Goal: Information Seeking & Learning: Learn about a topic

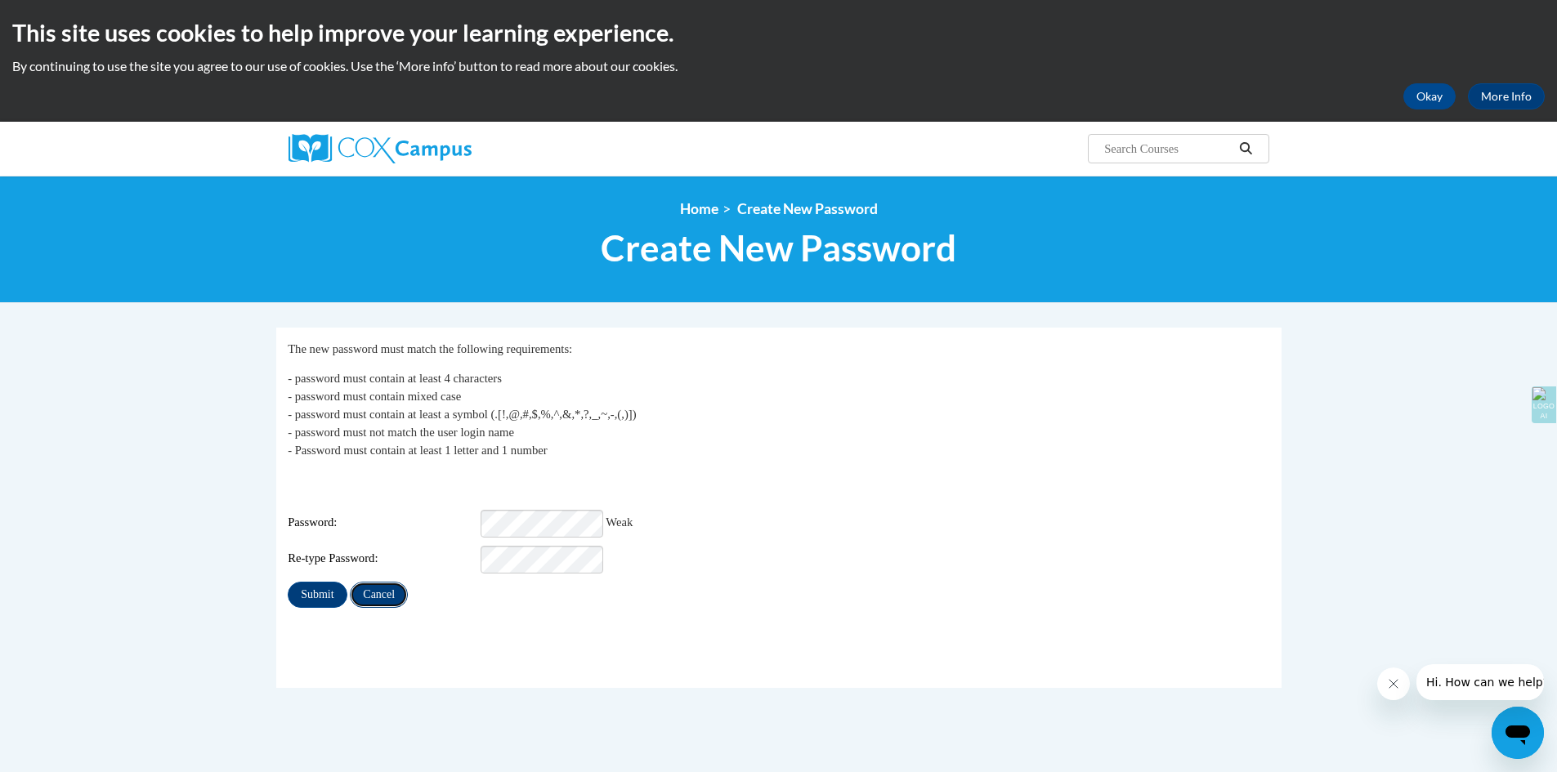
click at [373, 583] on input "Cancel" at bounding box center [379, 595] width 58 height 26
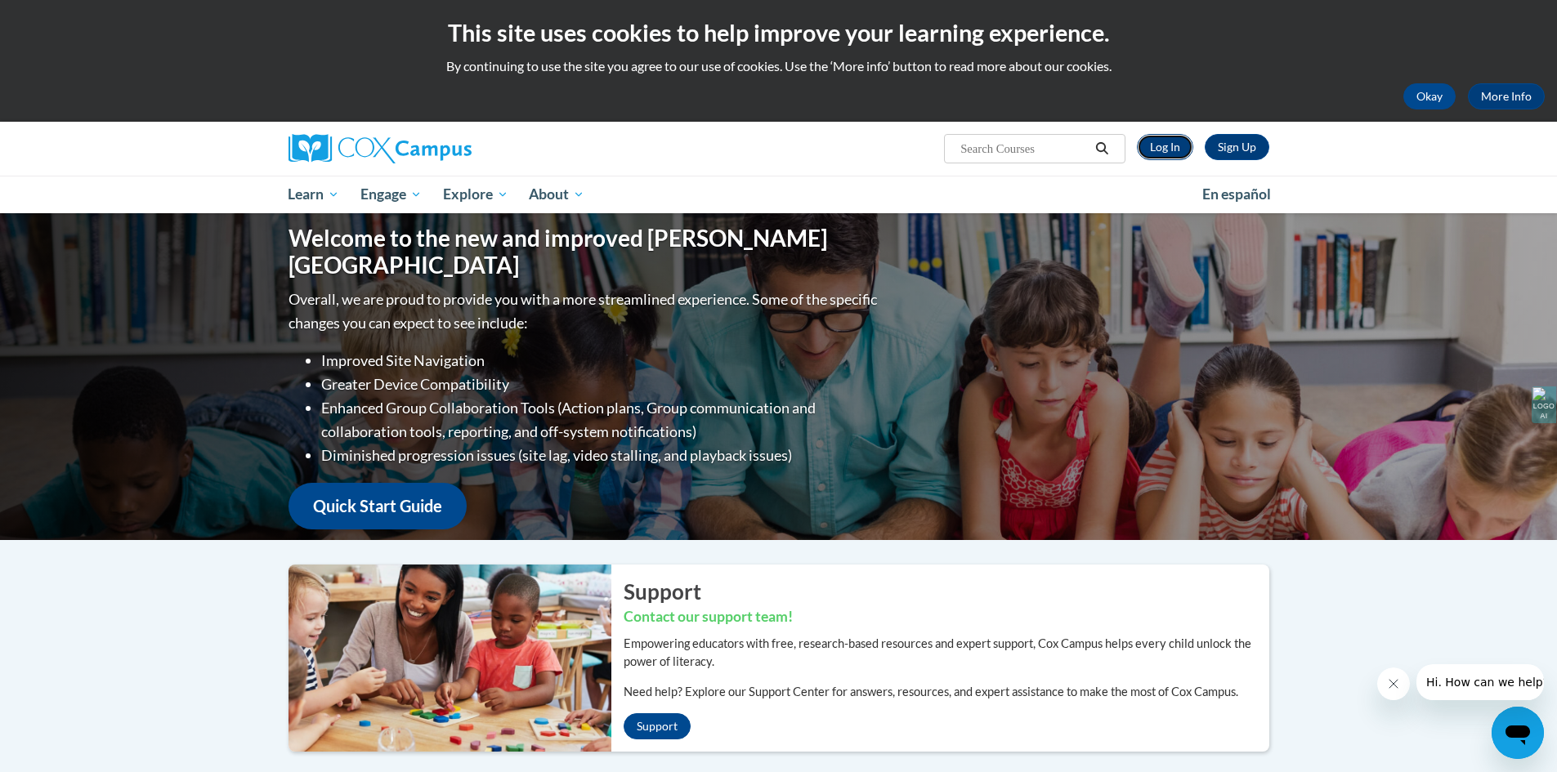
click at [1150, 143] on link "Log In" at bounding box center [1165, 147] width 56 height 26
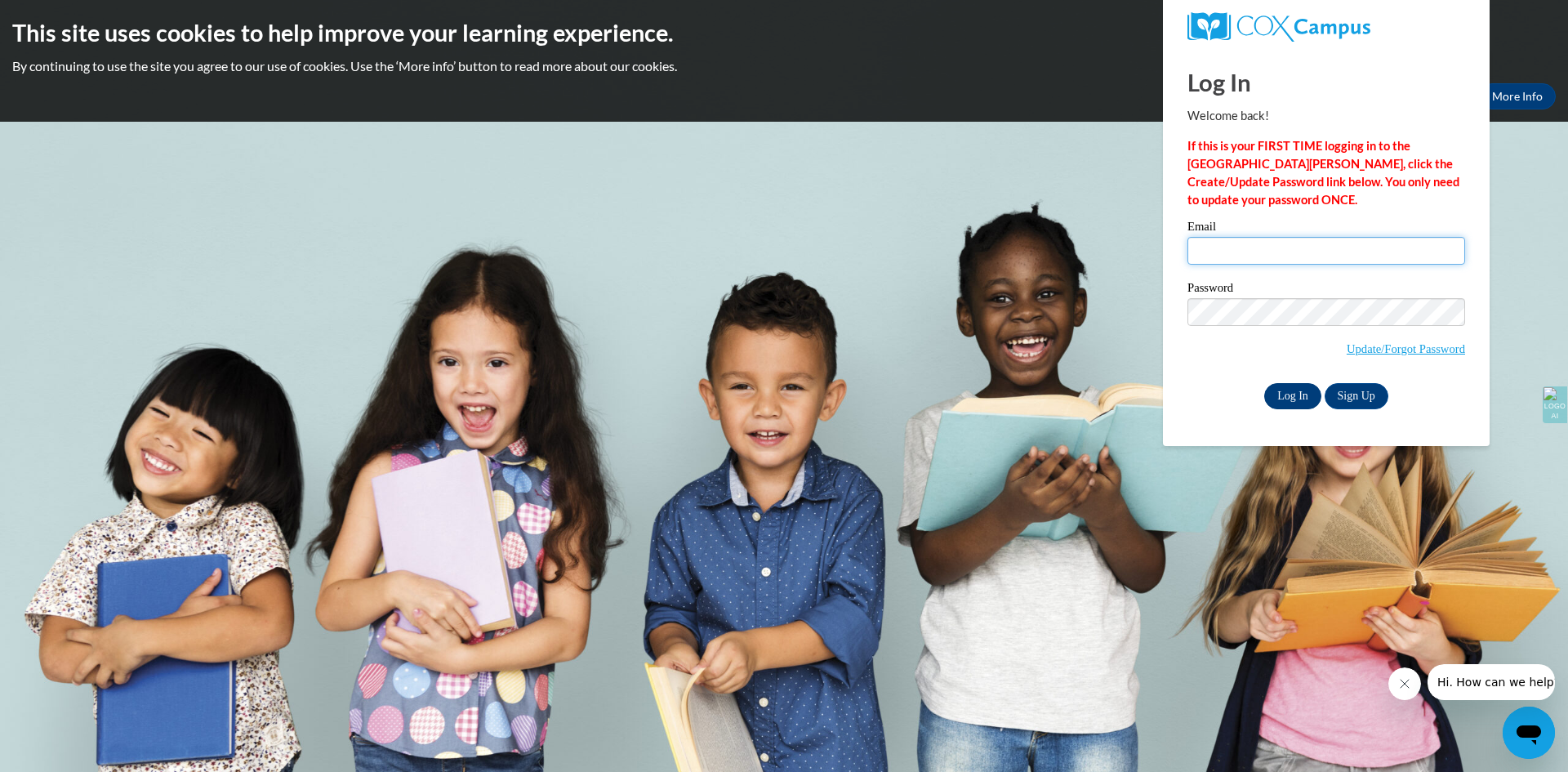
type input "franciscanrom@gmail.com"
click at [1282, 398] on input "Log In" at bounding box center [1292, 396] width 57 height 26
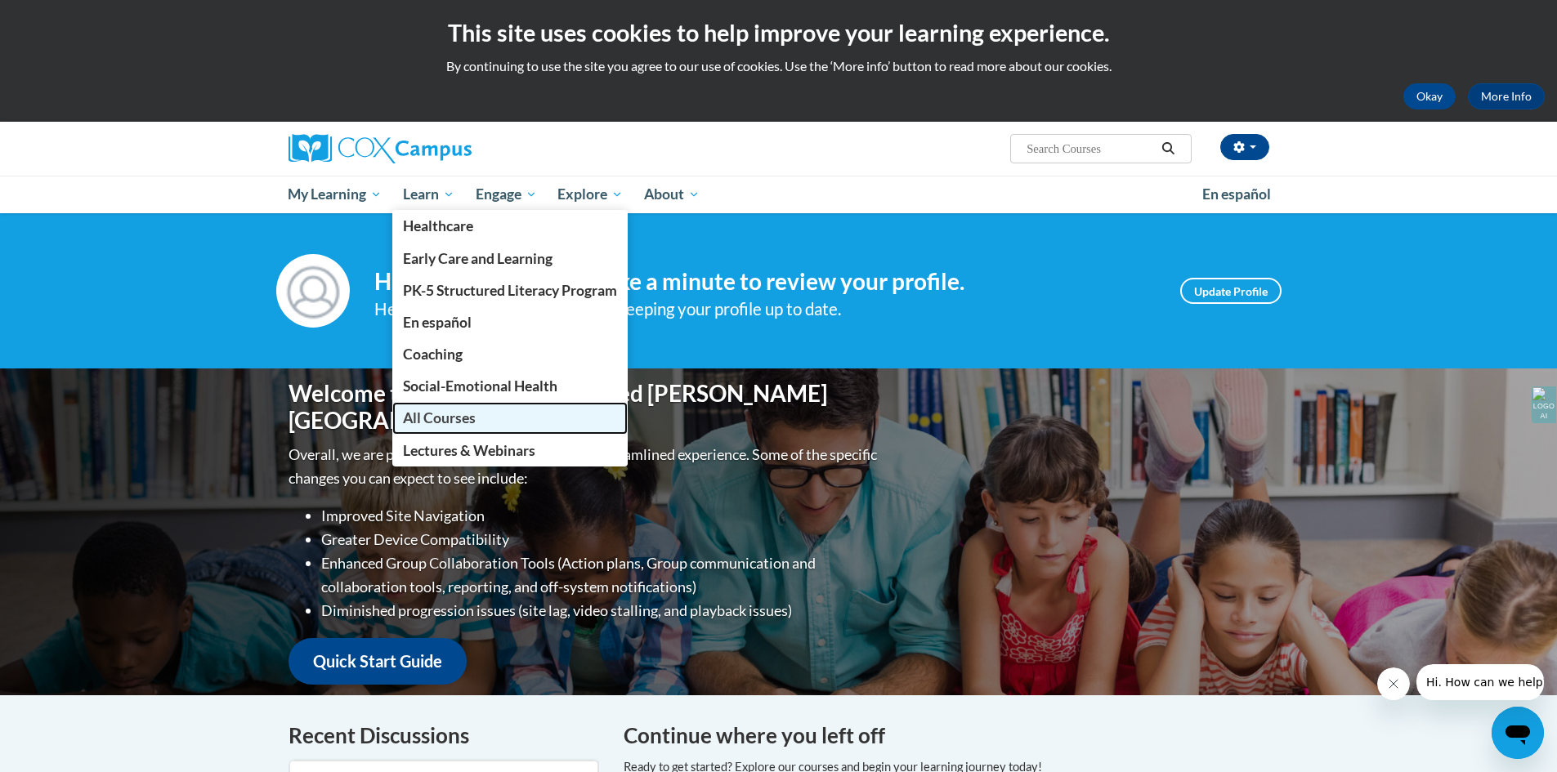
click at [445, 418] on span "All Courses" at bounding box center [439, 417] width 73 height 17
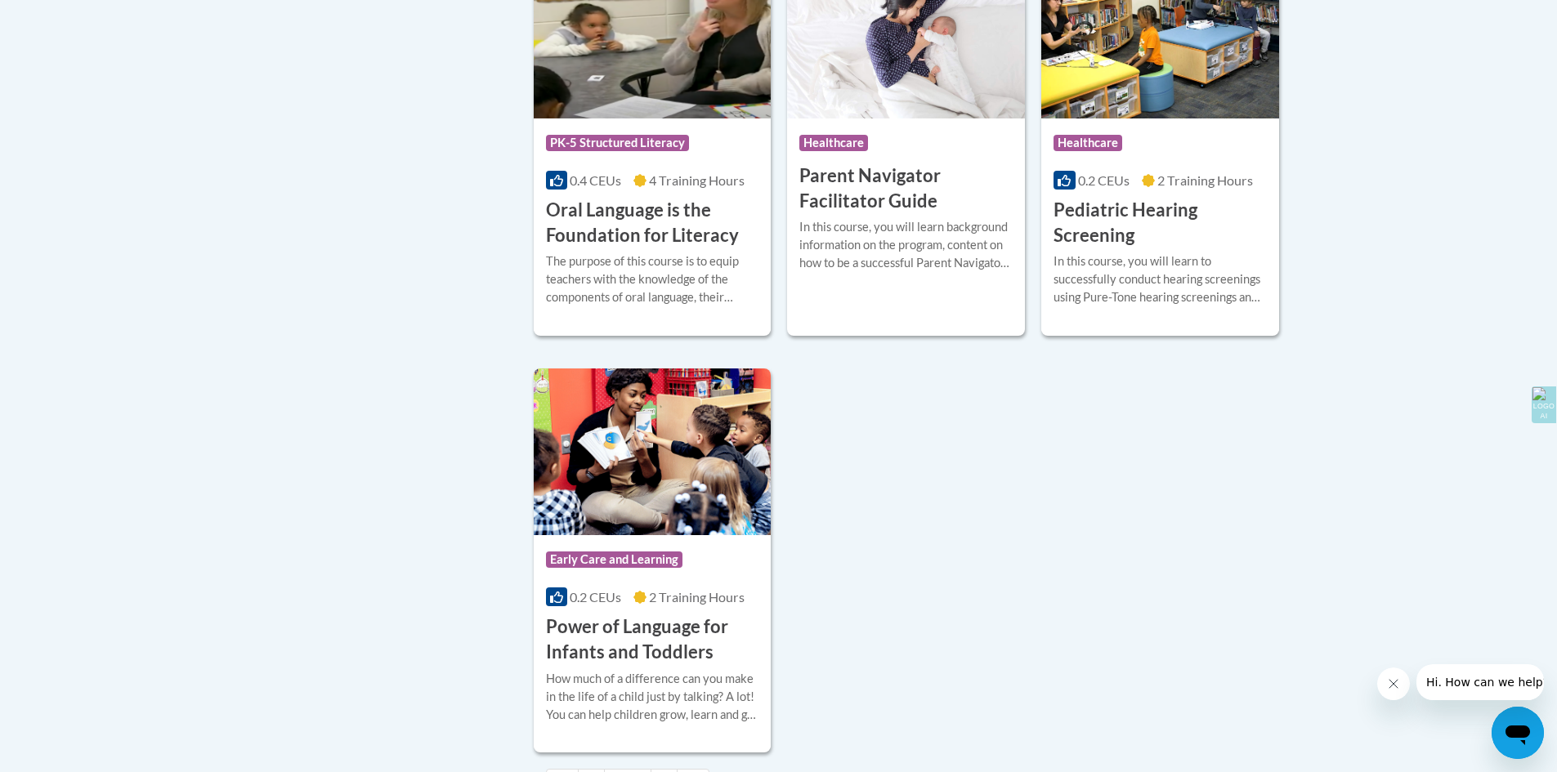
scroll to position [3983, 0]
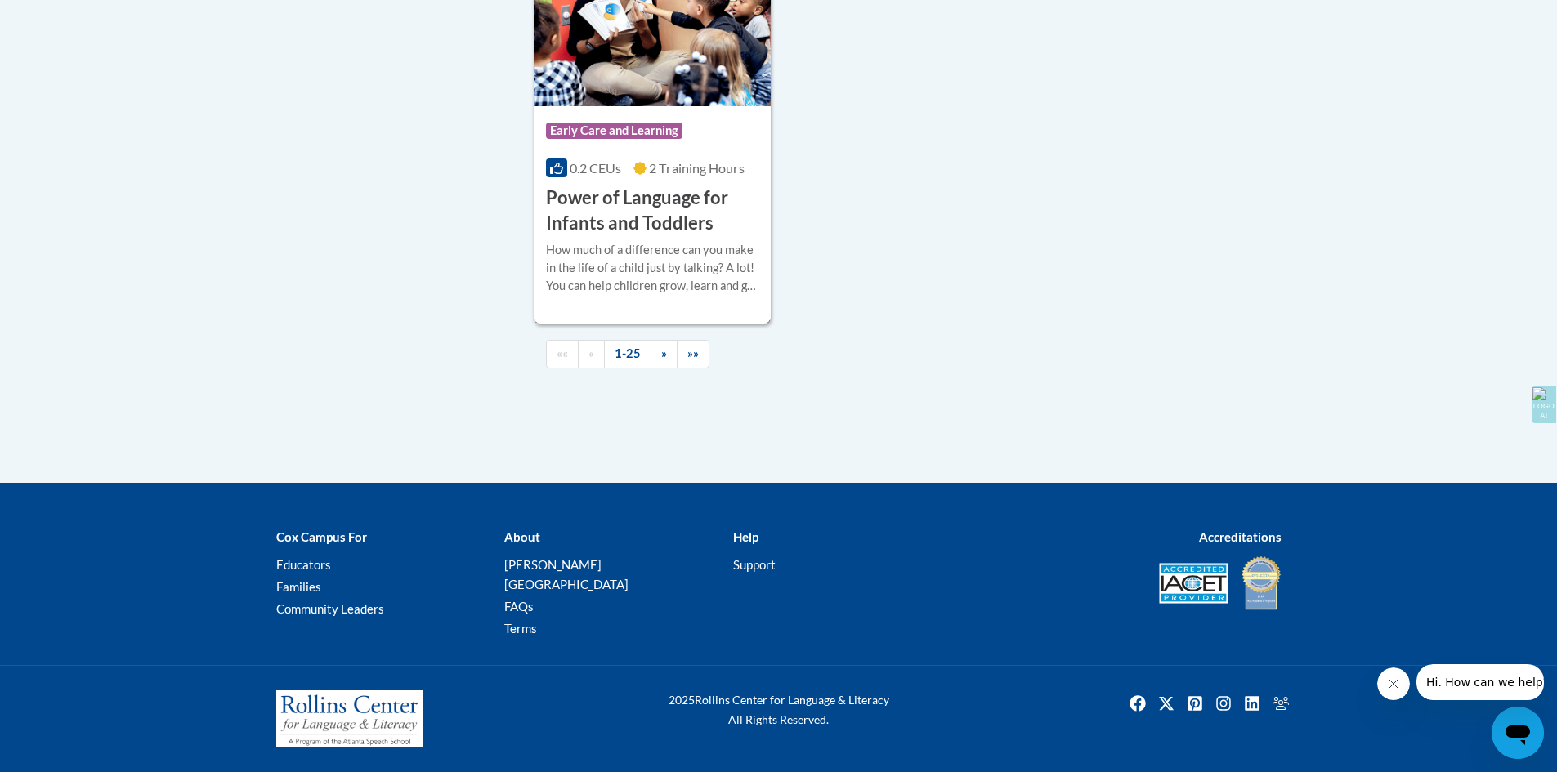
click at [618, 236] on h3 "Power of Language for Infants and Toddlers" at bounding box center [652, 210] width 213 height 51
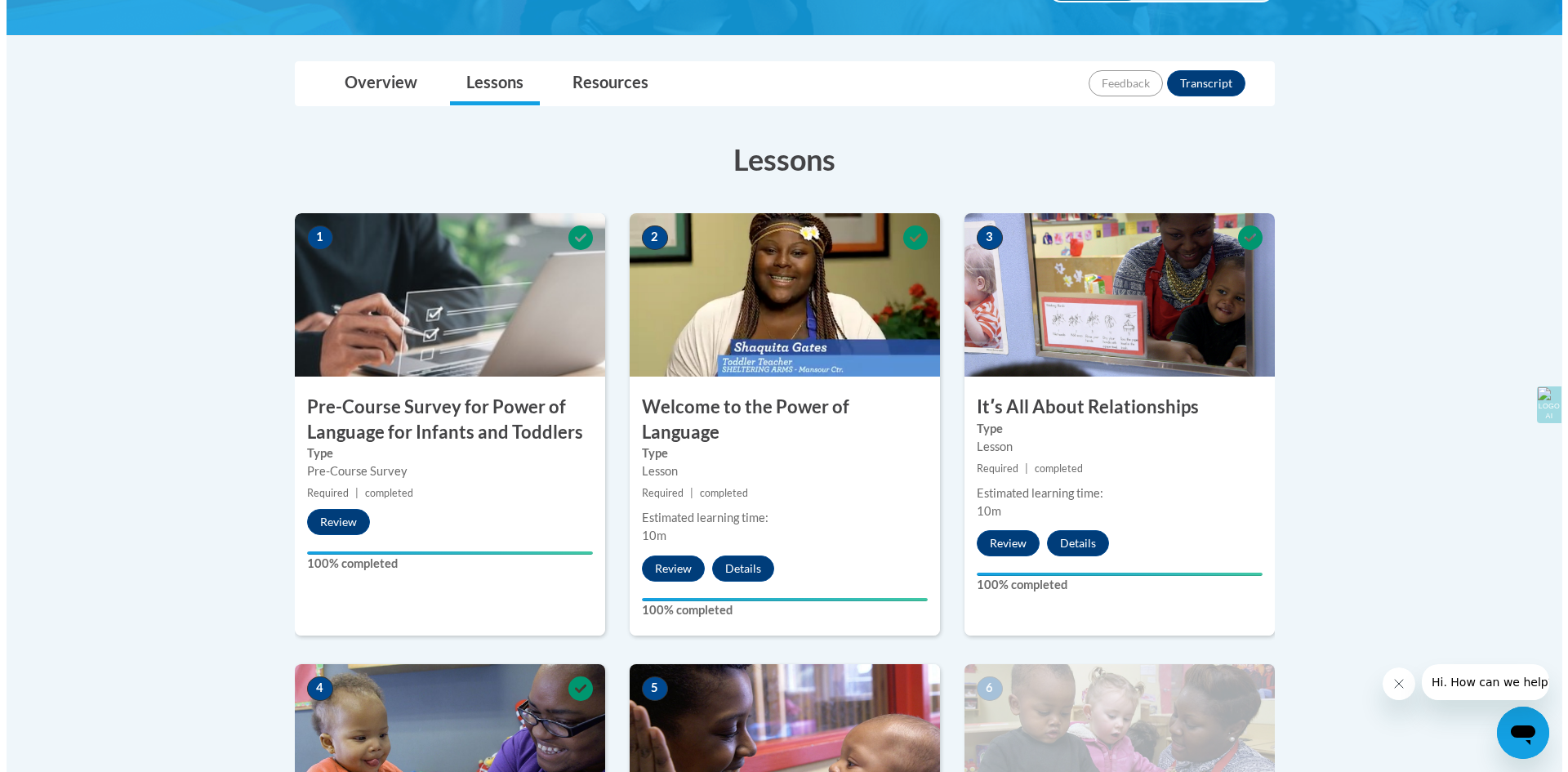
scroll to position [316, 0]
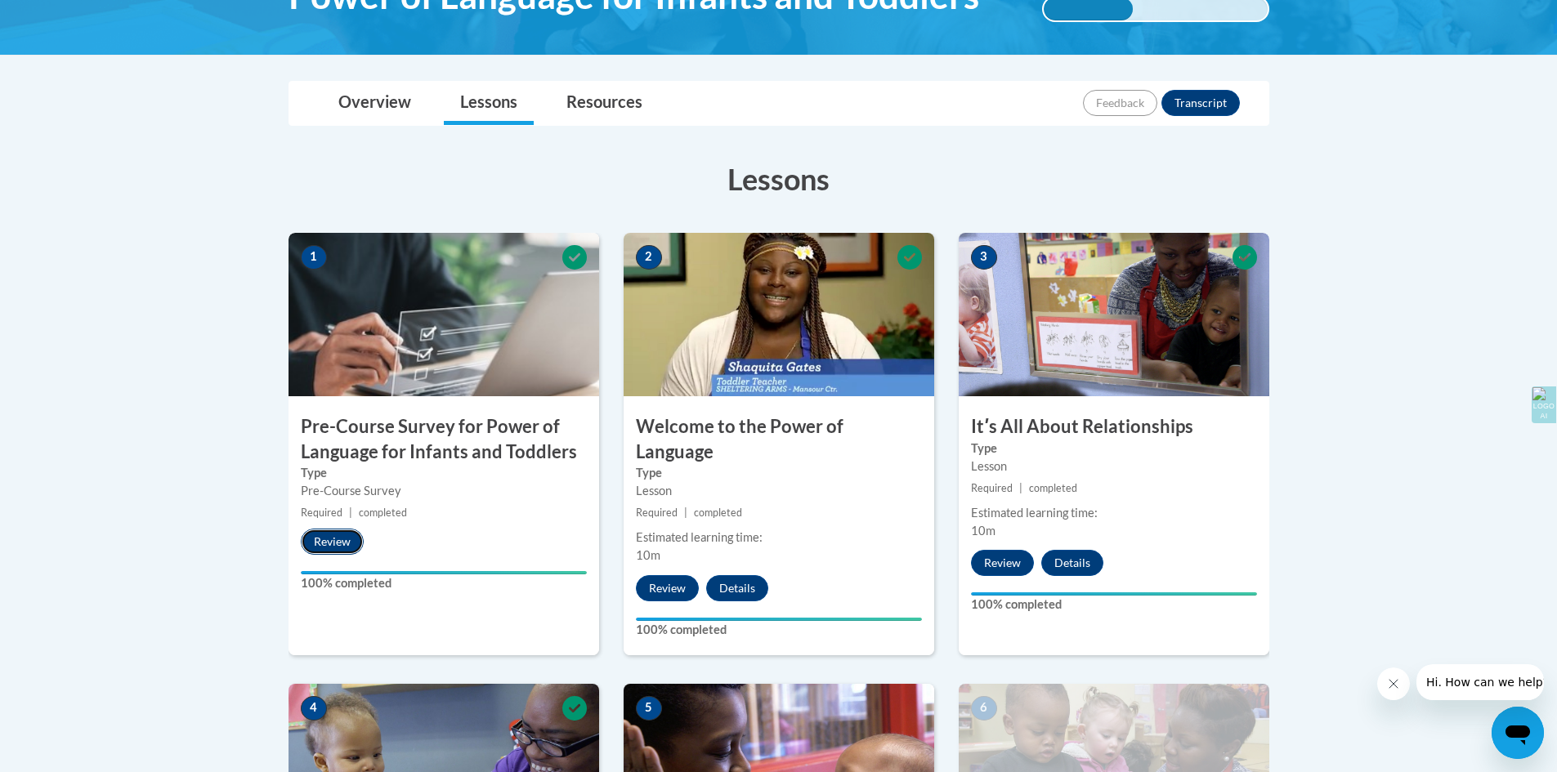
click at [346, 547] on button "Review" at bounding box center [332, 542] width 63 height 26
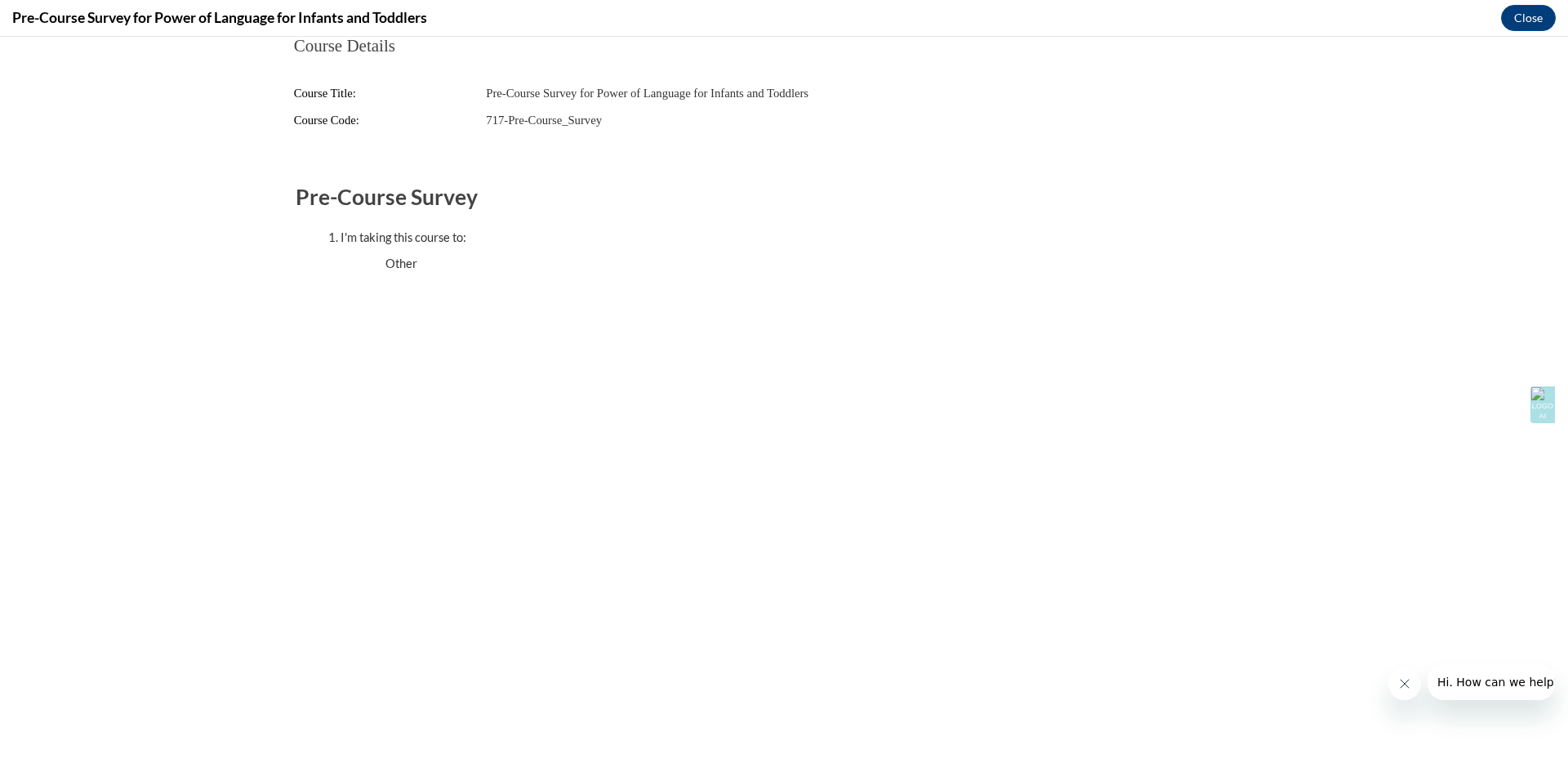
scroll to position [0, 0]
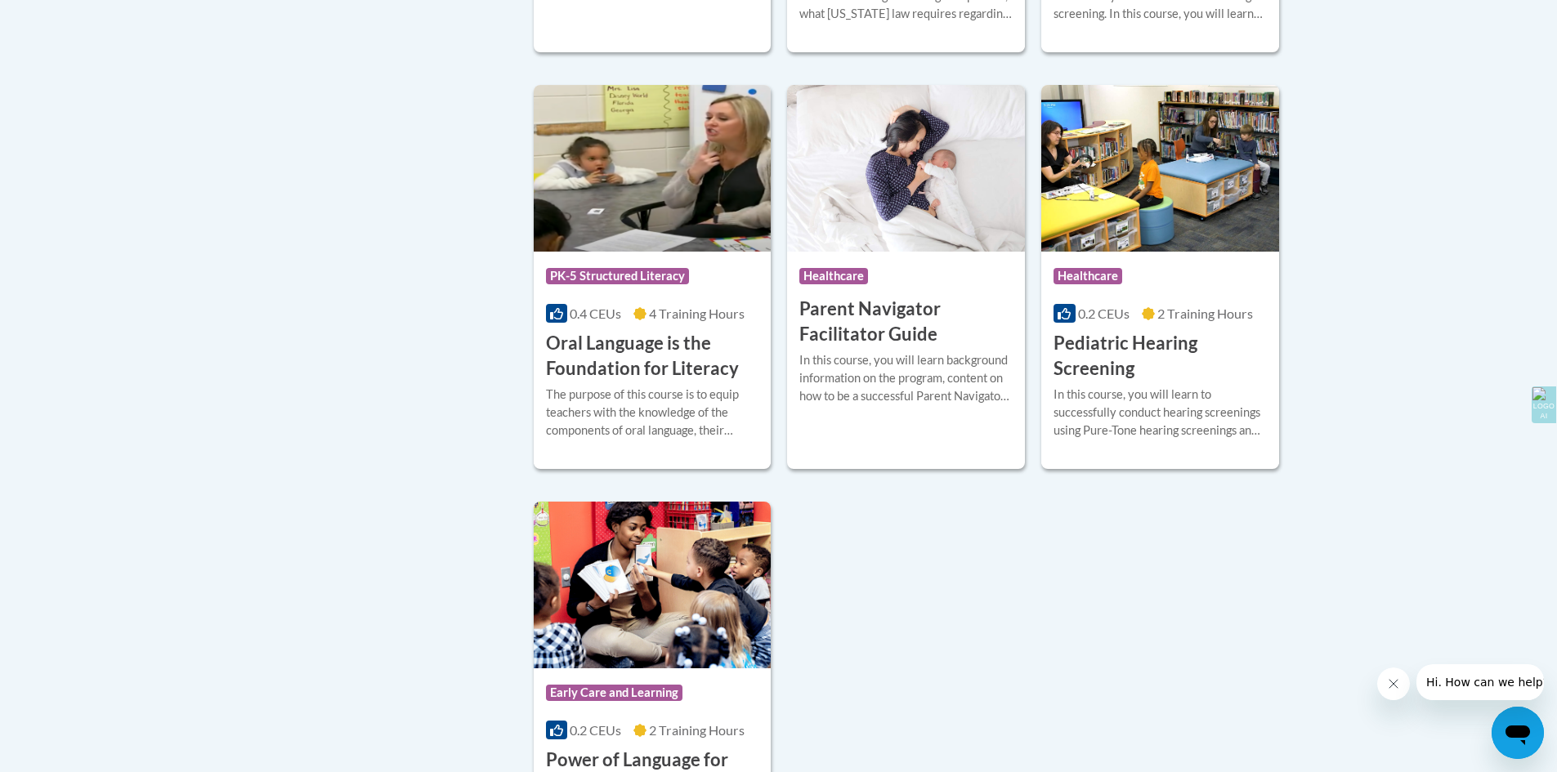
scroll to position [3983, 0]
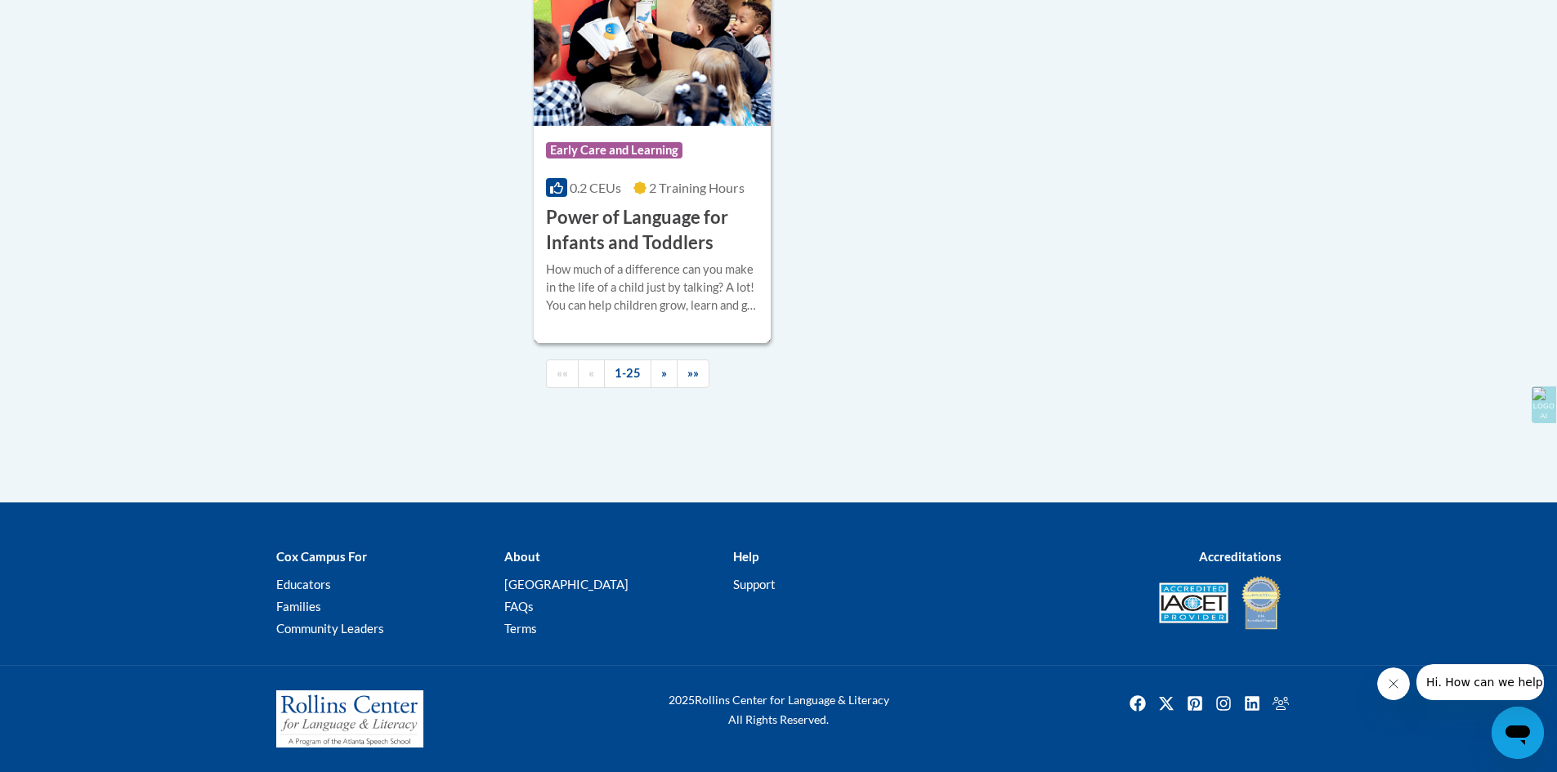
click at [583, 235] on h3 "Power of Language for Infants and Toddlers" at bounding box center [652, 230] width 213 height 51
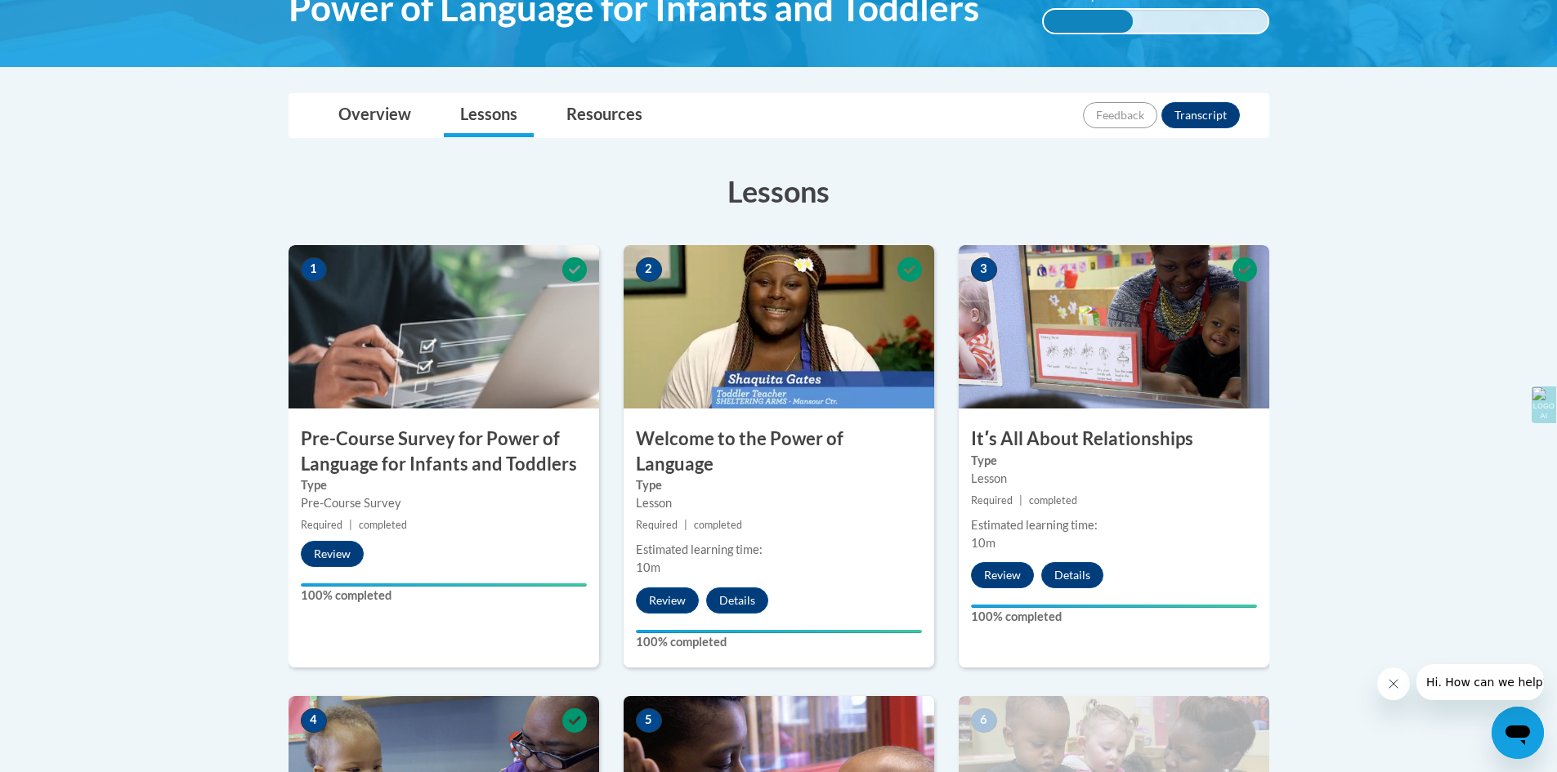
scroll to position [307, 0]
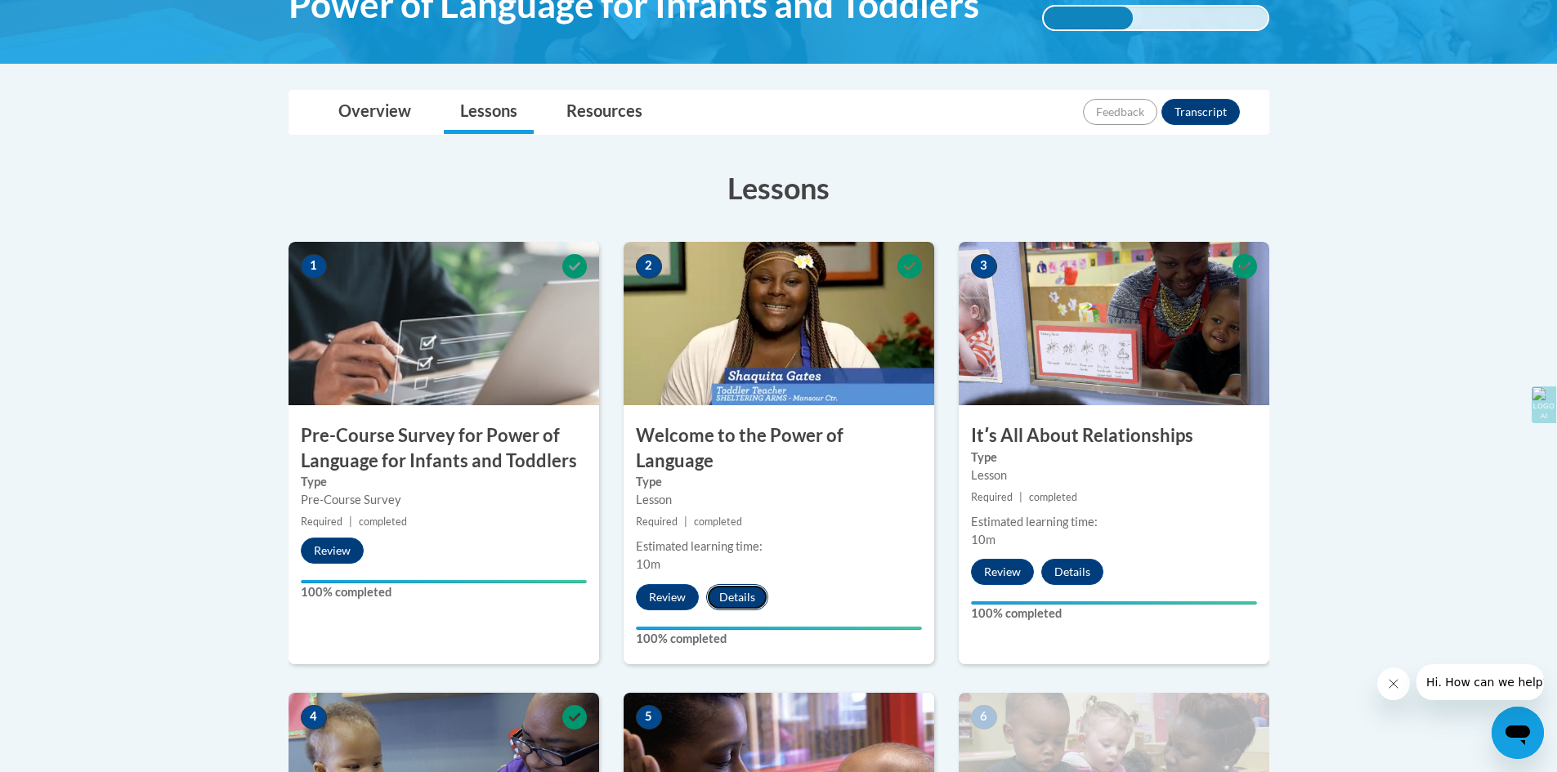
click at [744, 584] on button "Details" at bounding box center [737, 597] width 62 height 26
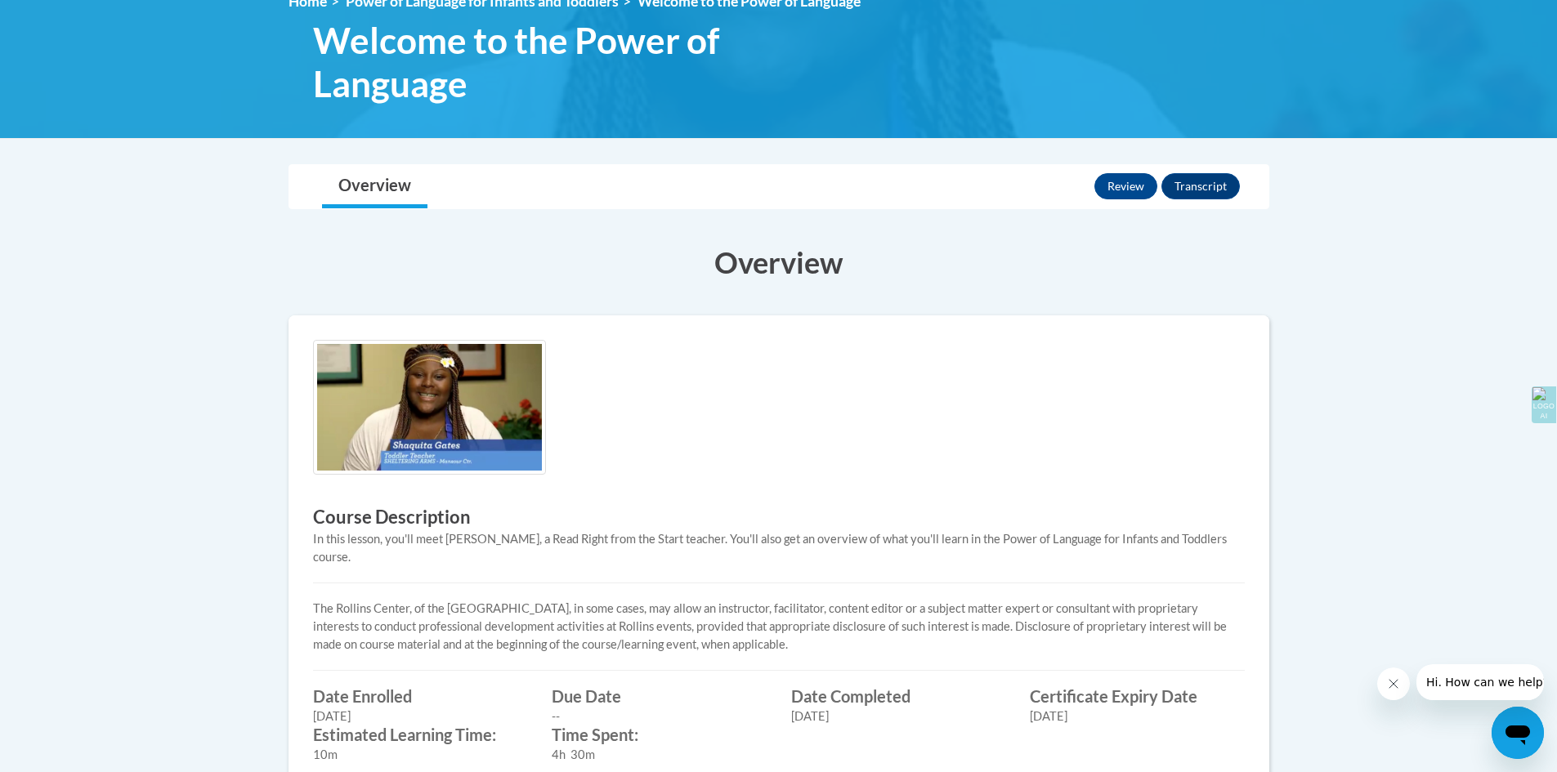
scroll to position [244, 0]
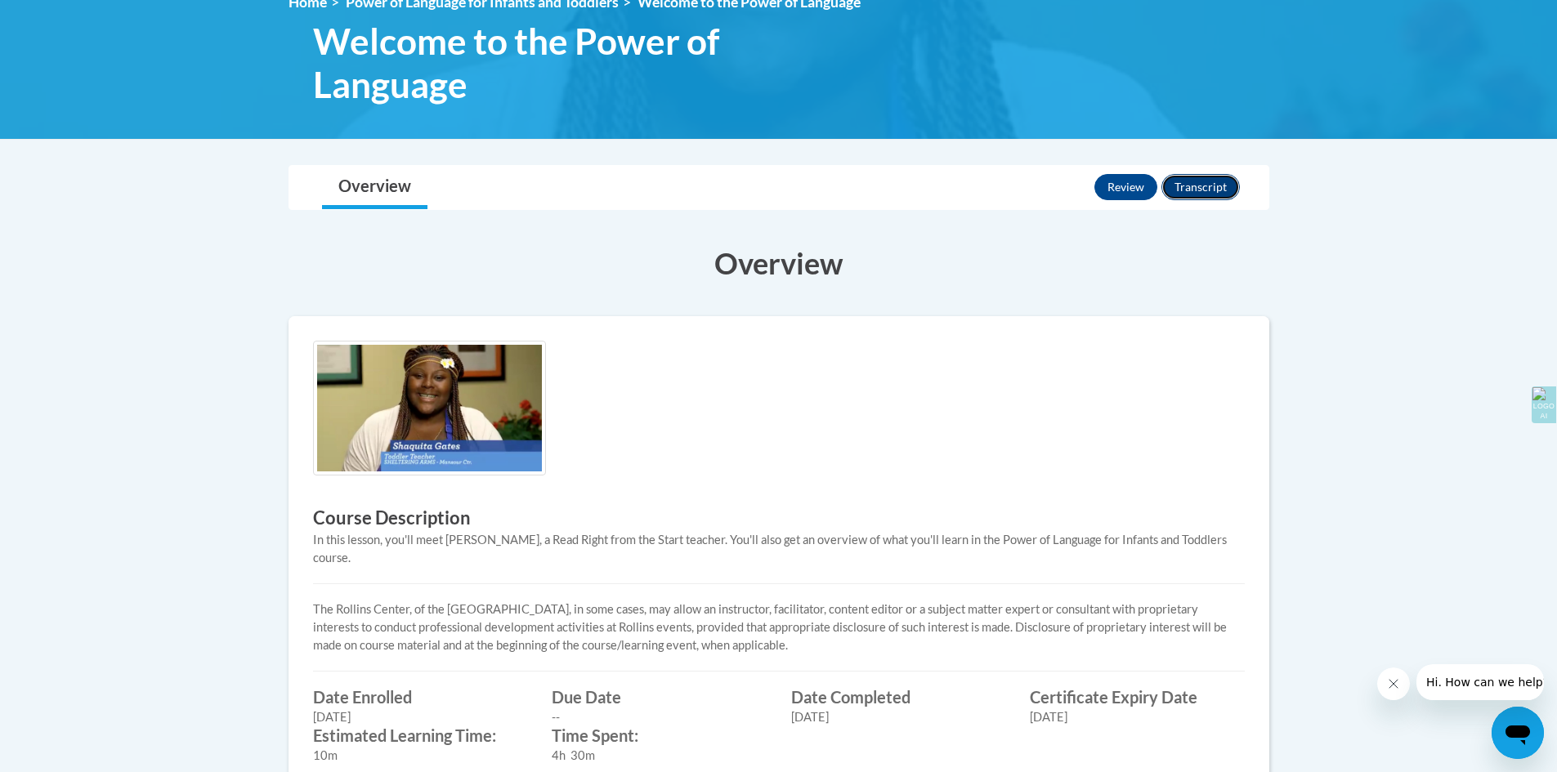
click at [1187, 190] on button "Transcript" at bounding box center [1200, 187] width 78 height 26
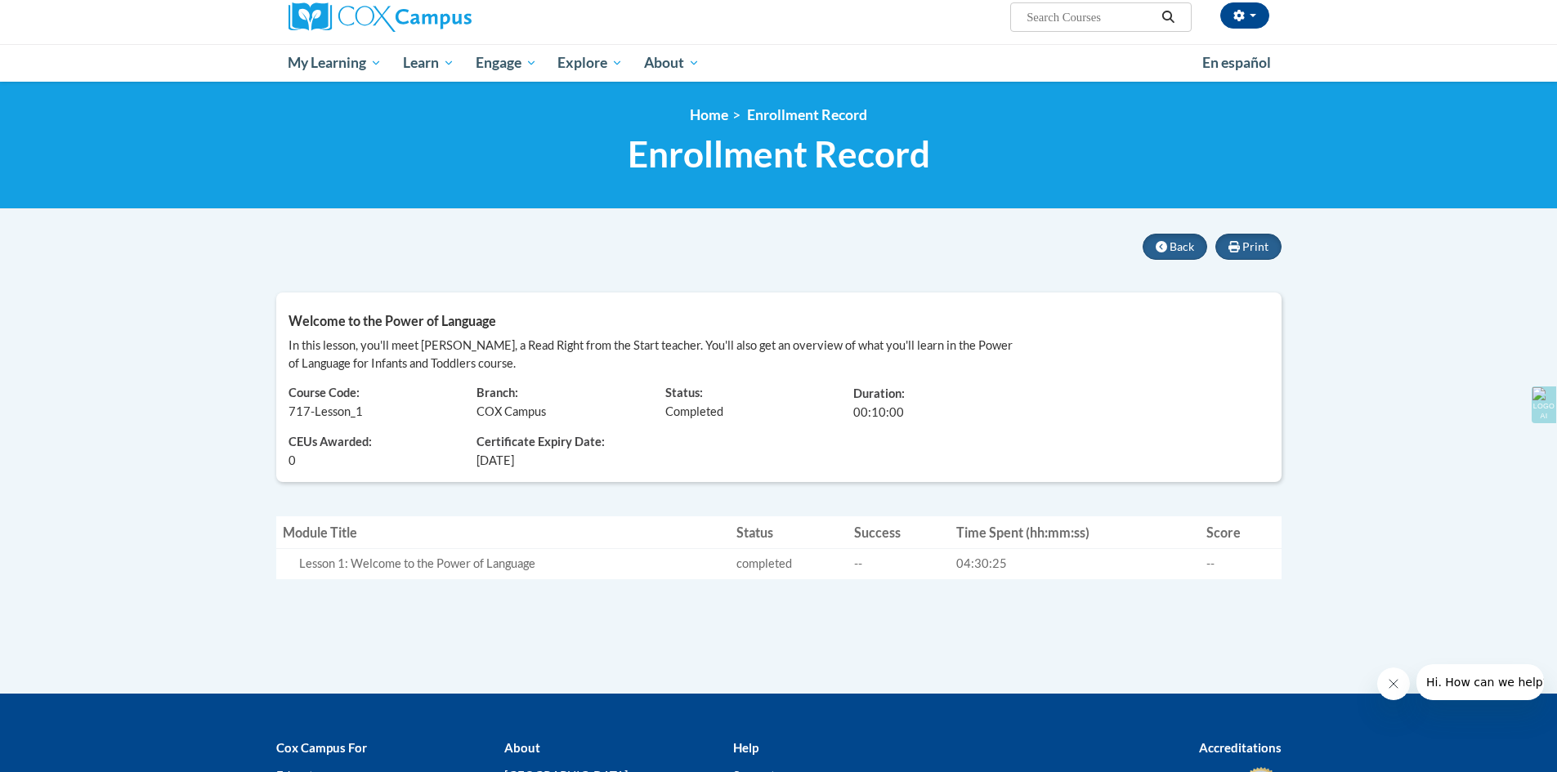
scroll to position [133, 0]
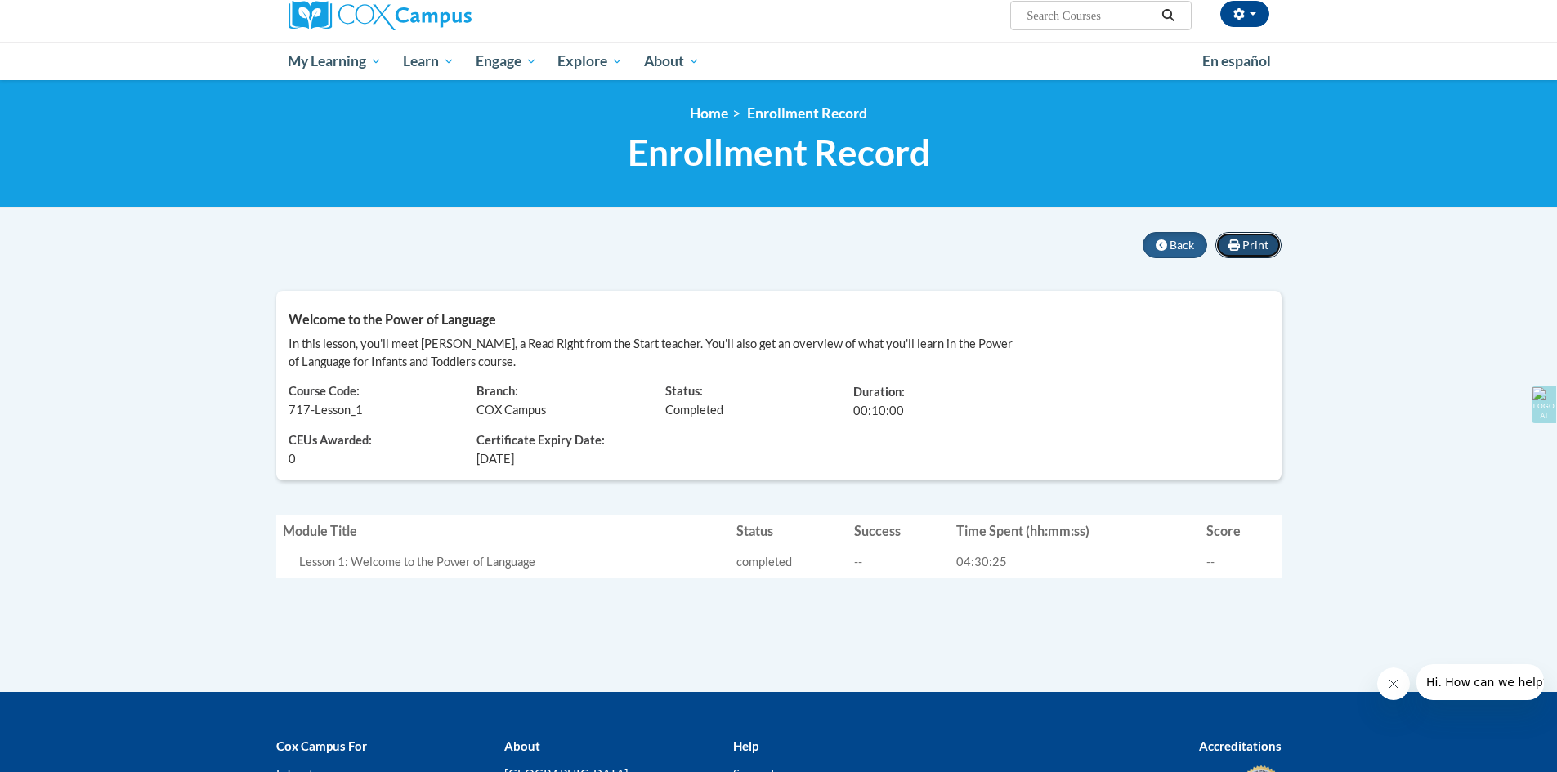
click at [1271, 248] on button "Print" at bounding box center [1248, 245] width 66 height 26
click at [229, 255] on body "This site uses cookies to help improve your learning experience. By continuing …" at bounding box center [778, 414] width 1557 height 1094
click at [193, 322] on body "This site uses cookies to help improve your learning experience. By continuing …" at bounding box center [778, 414] width 1557 height 1094
click at [1164, 235] on button "Back" at bounding box center [1174, 245] width 65 height 26
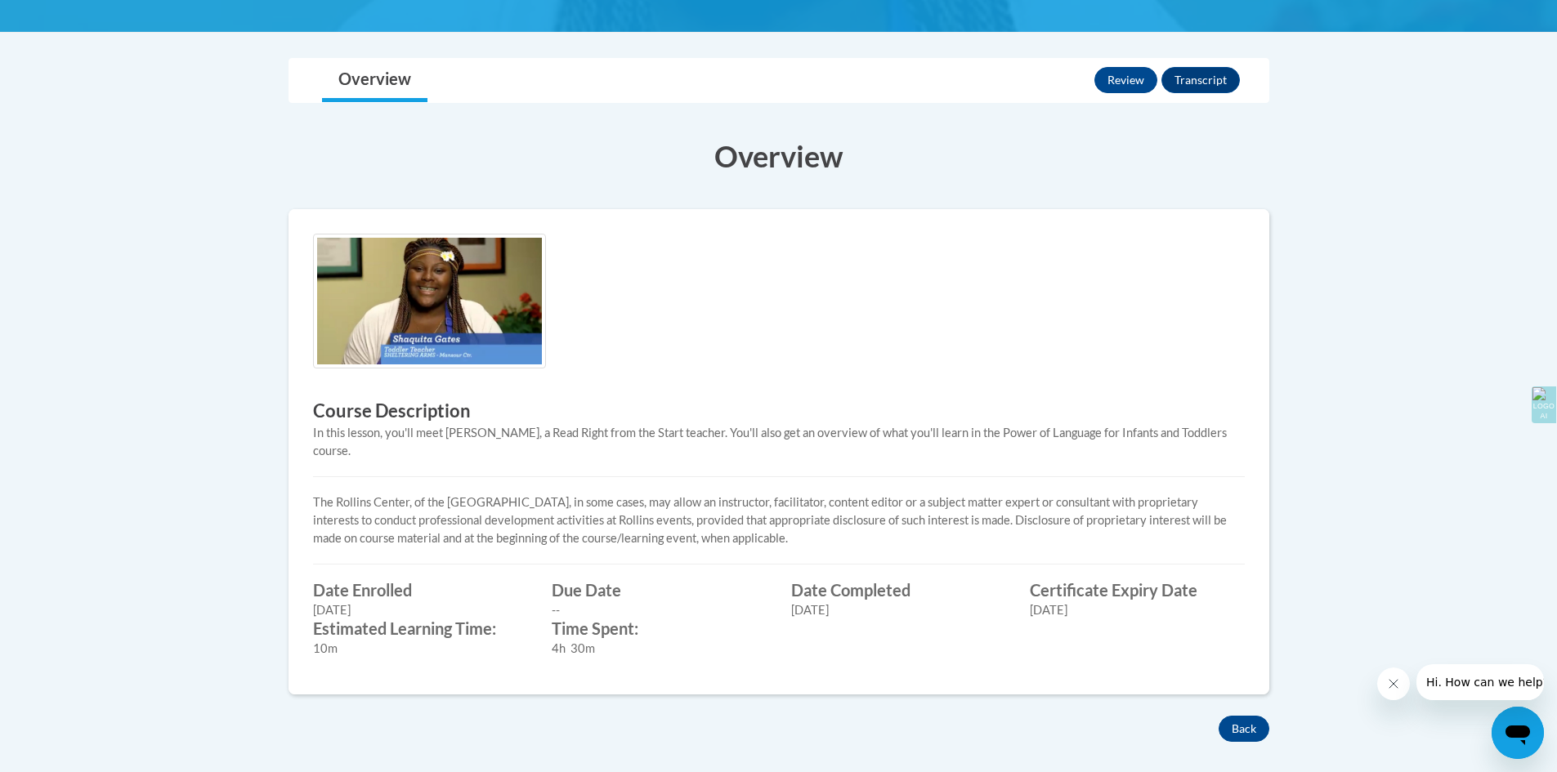
scroll to position [346, 0]
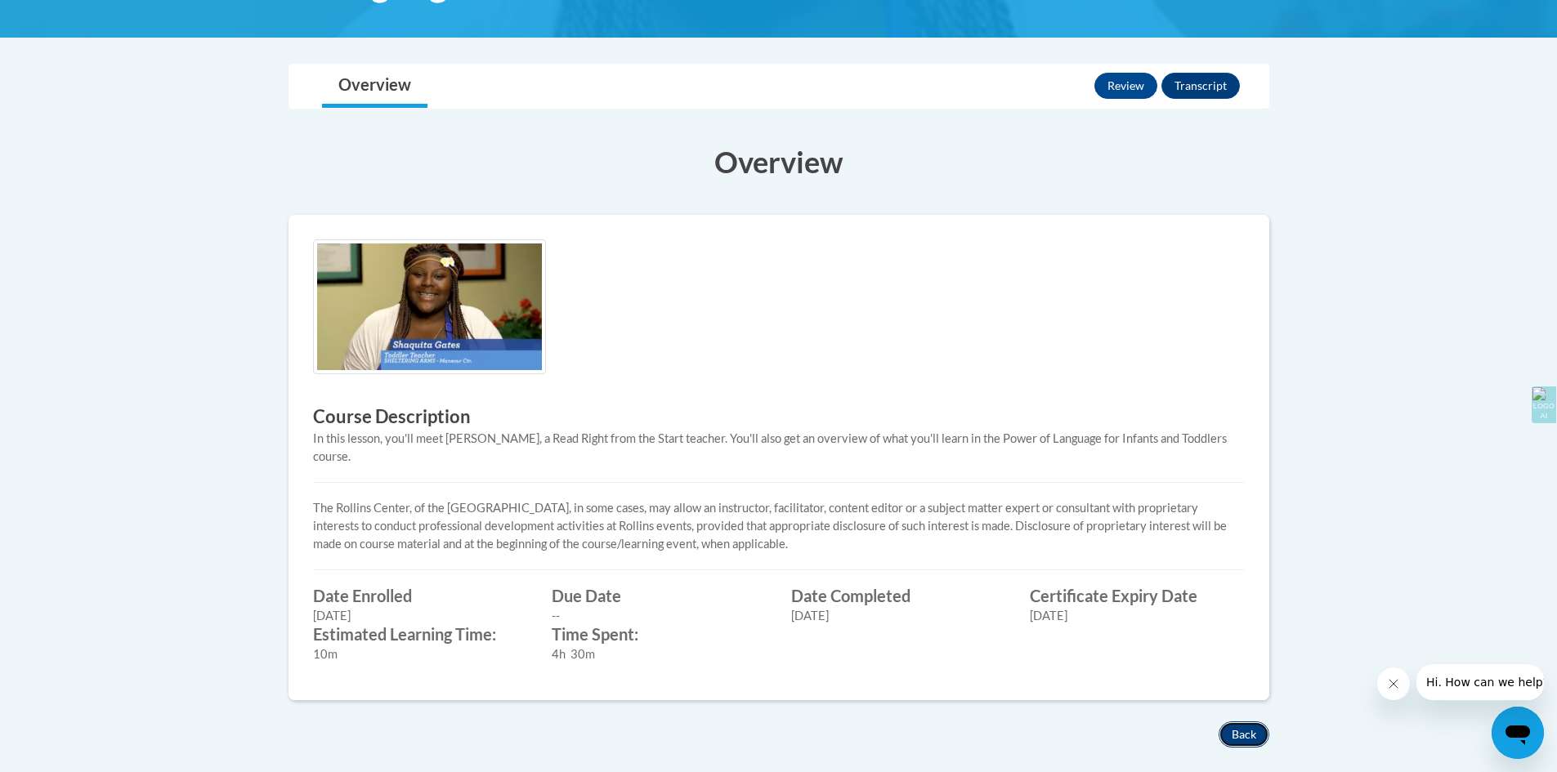
click at [1244, 721] on button "Back" at bounding box center [1243, 734] width 51 height 26
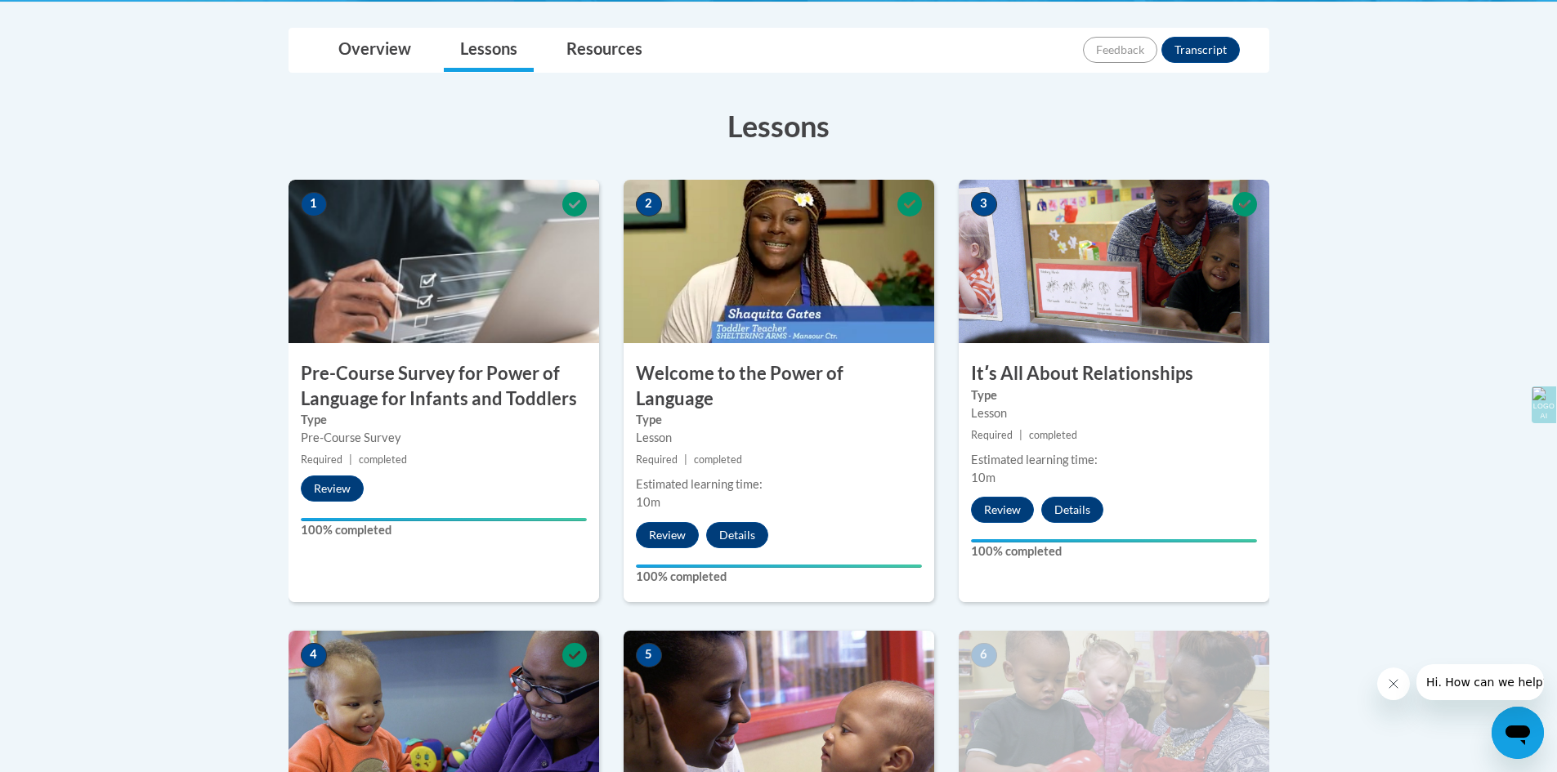
scroll to position [377, 0]
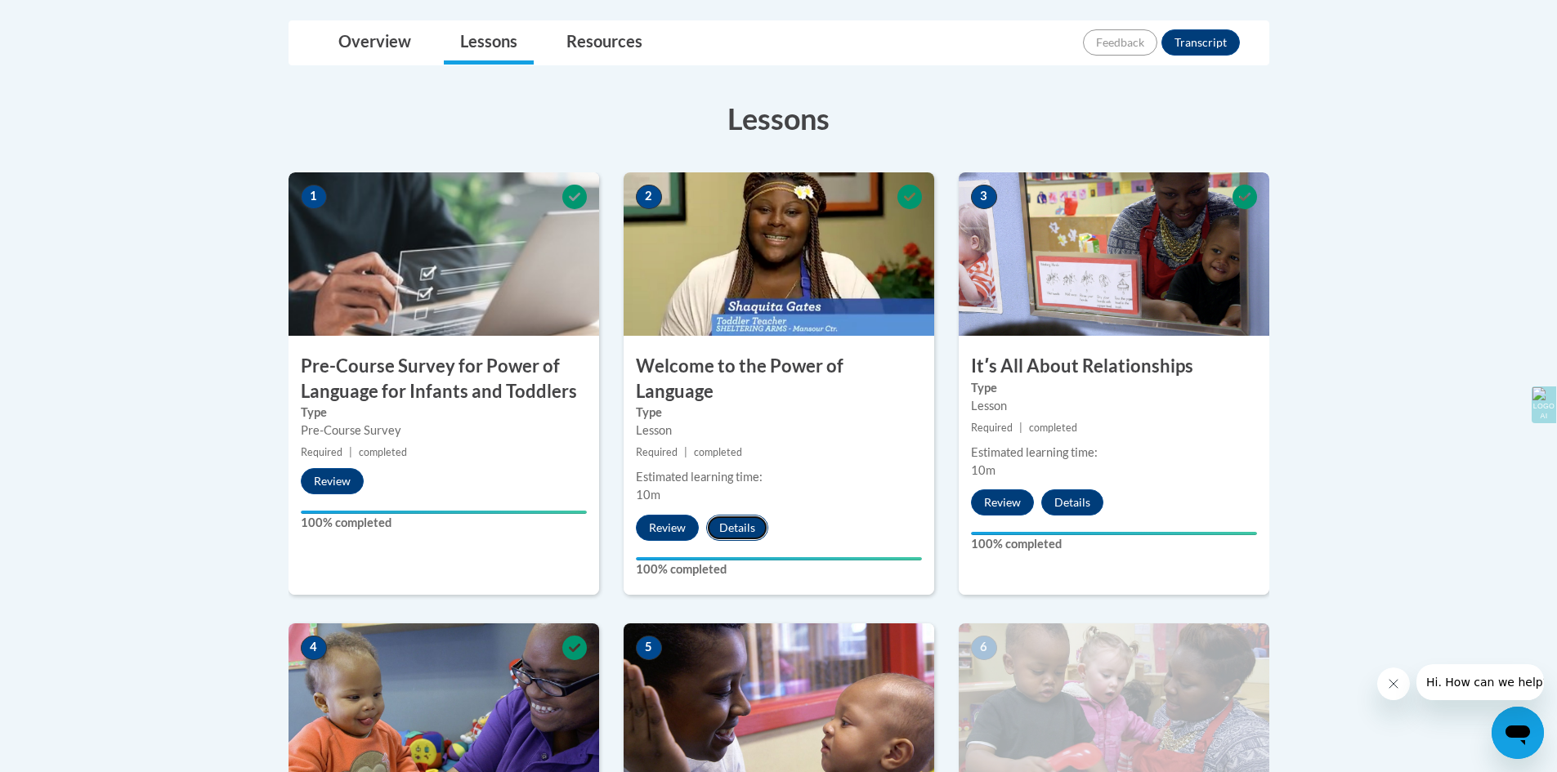
click at [736, 515] on button "Details" at bounding box center [737, 528] width 62 height 26
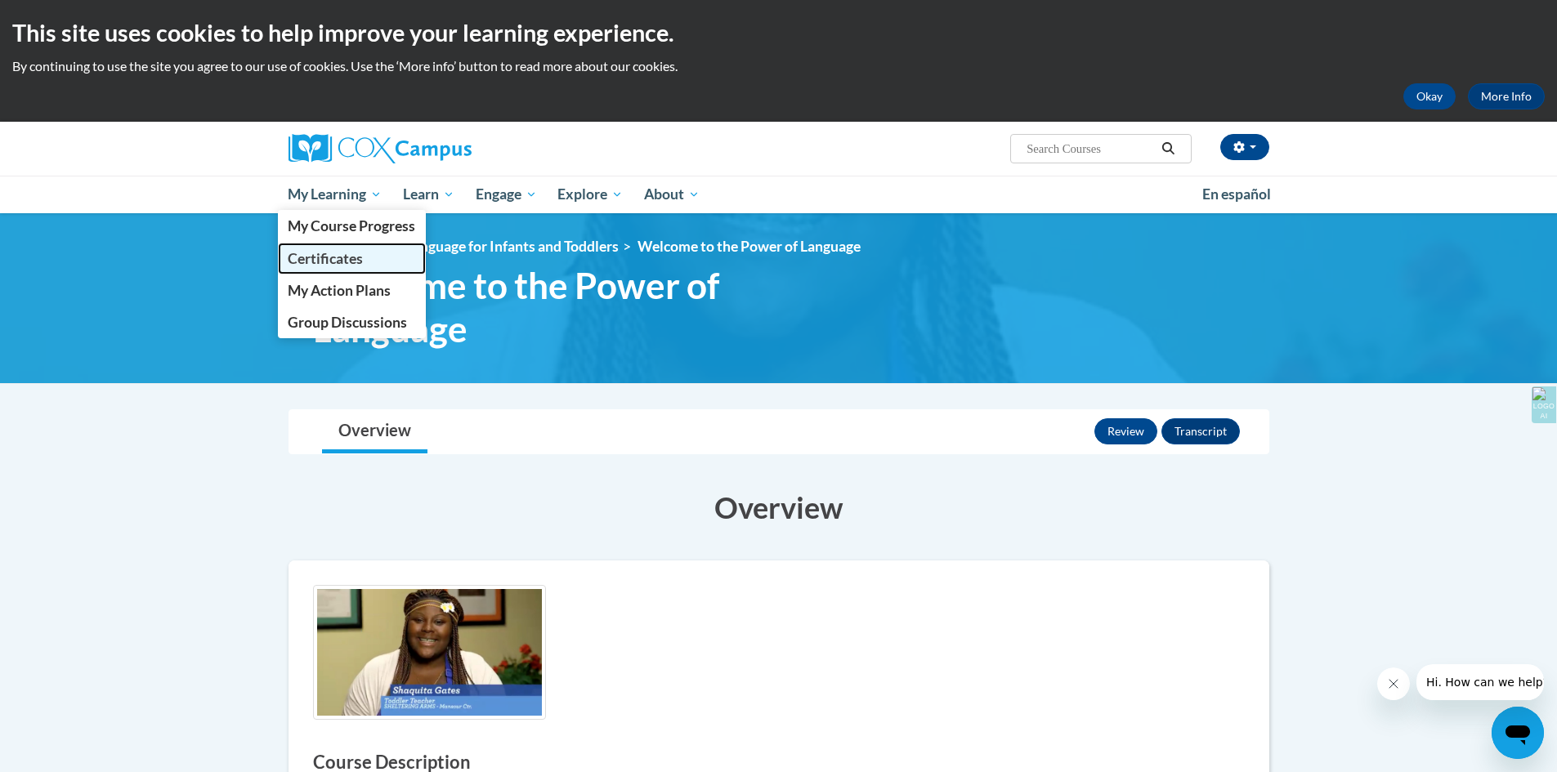
click at [344, 256] on span "Certificates" at bounding box center [325, 258] width 75 height 17
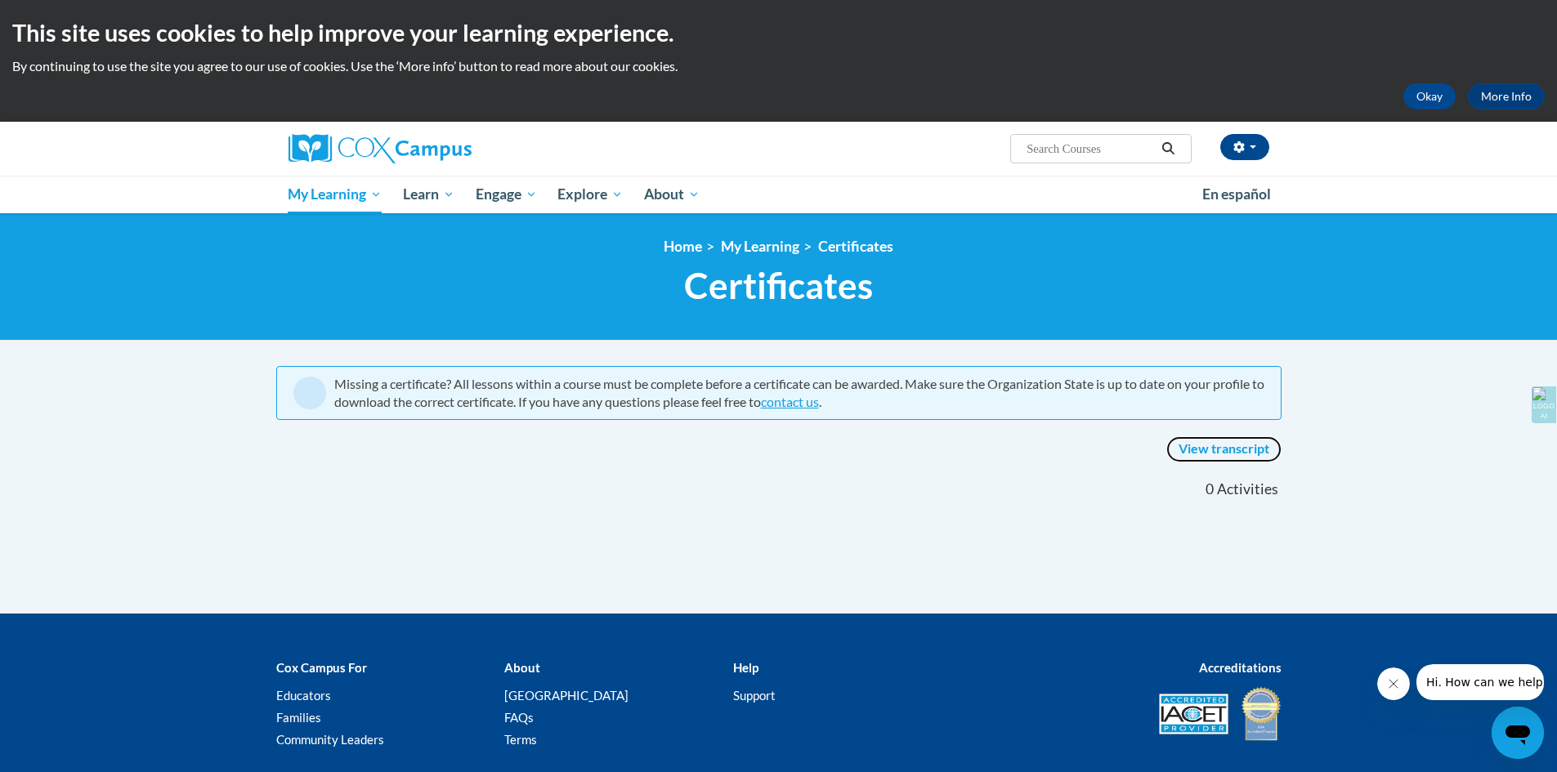
click at [1202, 454] on link "View transcript" at bounding box center [1223, 449] width 115 height 26
